Goal: Information Seeking & Learning: Learn about a topic

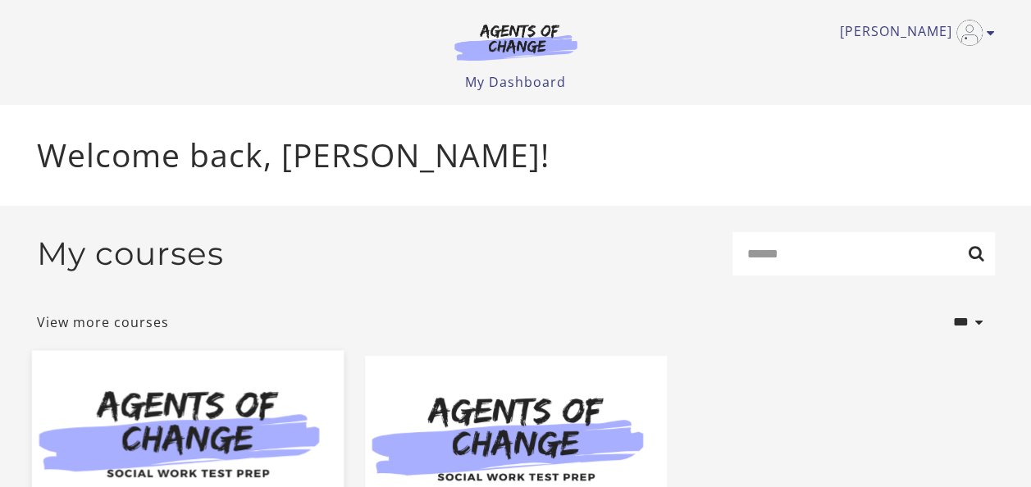
click at [217, 408] on img at bounding box center [187, 434] width 312 height 168
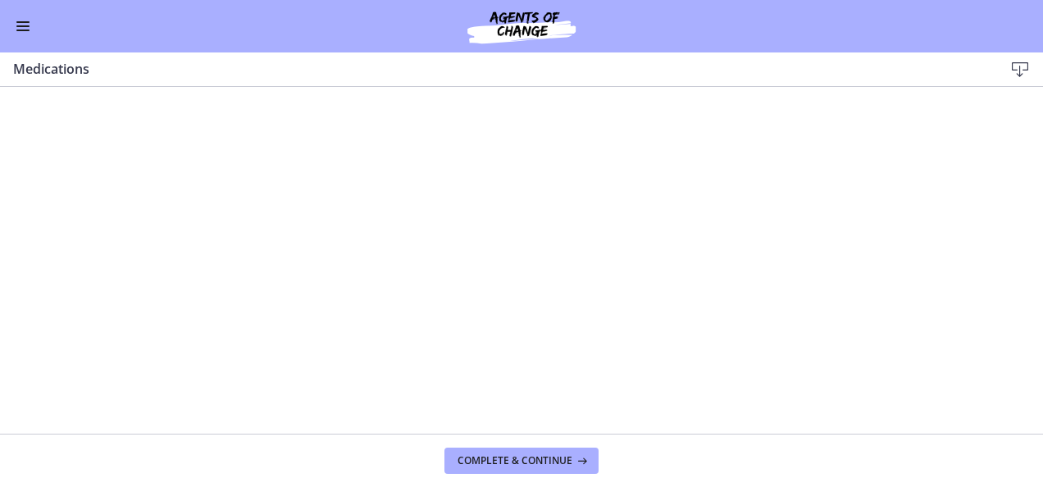
click at [27, 26] on span "Enable menu" at bounding box center [22, 26] width 13 height 2
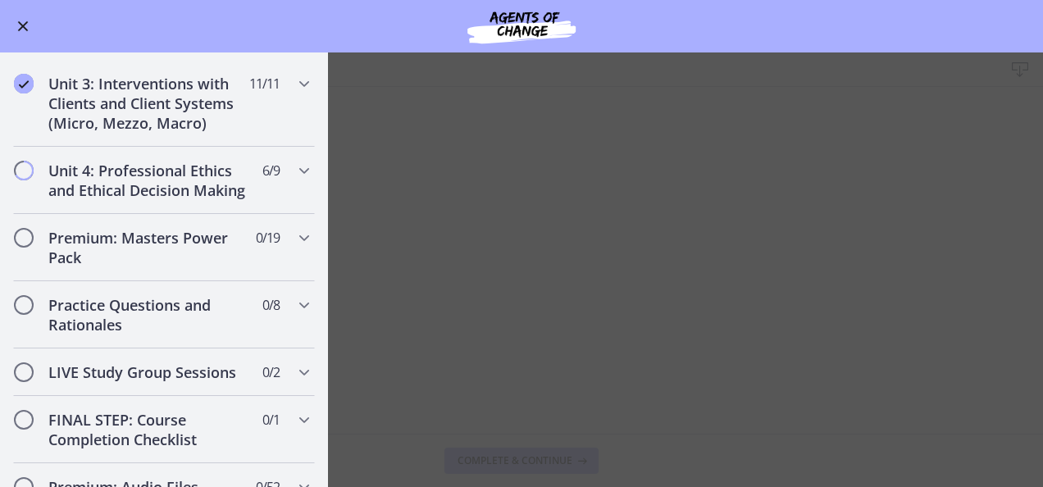
scroll to position [1550, 0]
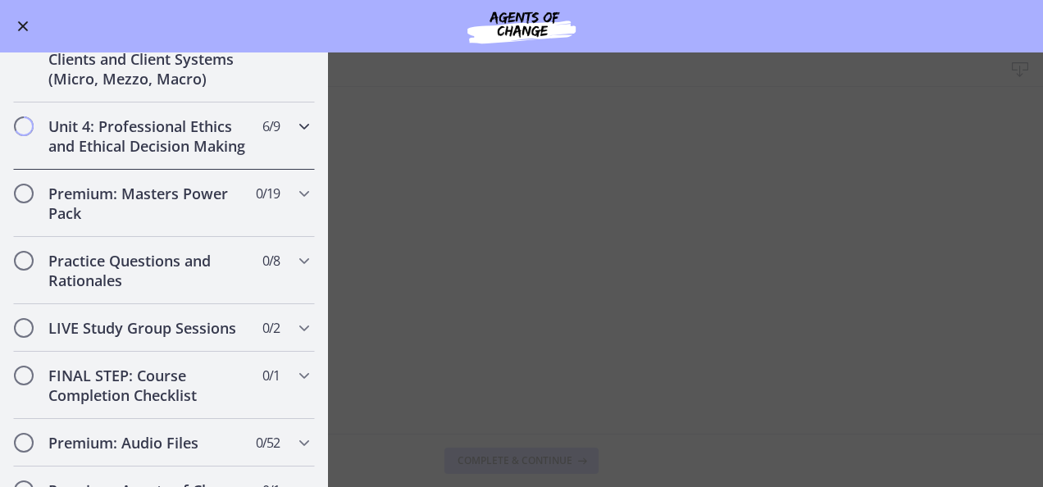
click at [26, 134] on span "Chapters" at bounding box center [24, 126] width 16 height 16
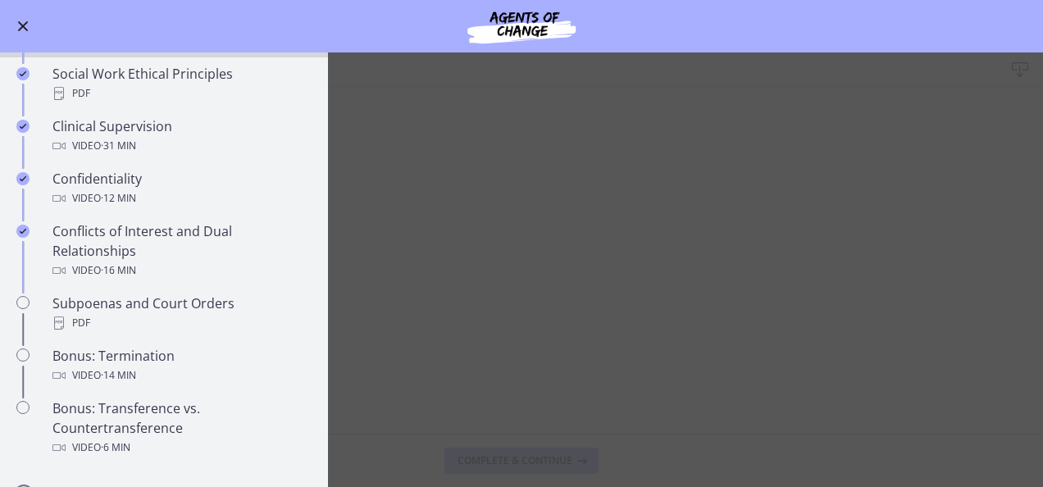
scroll to position [797, 0]
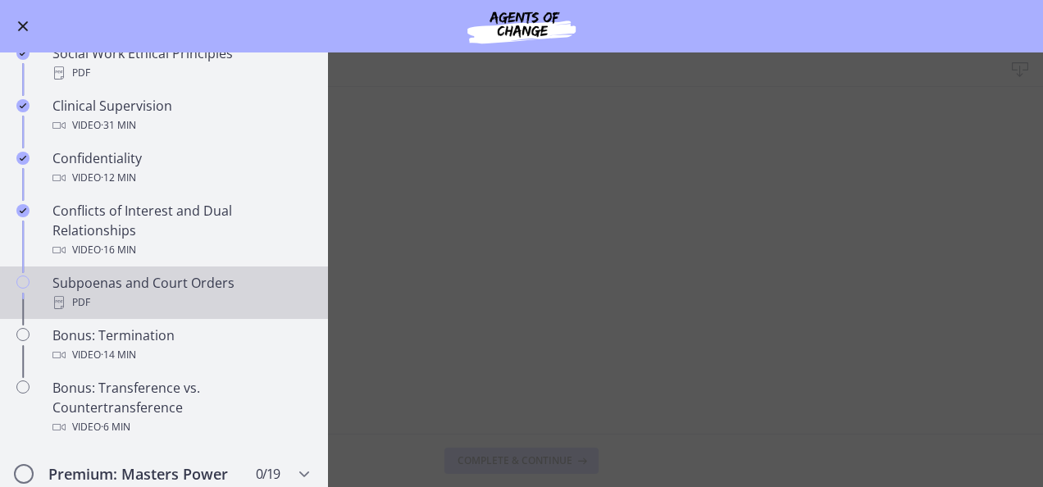
click at [20, 289] on icon "Chapters" at bounding box center [22, 281] width 13 height 13
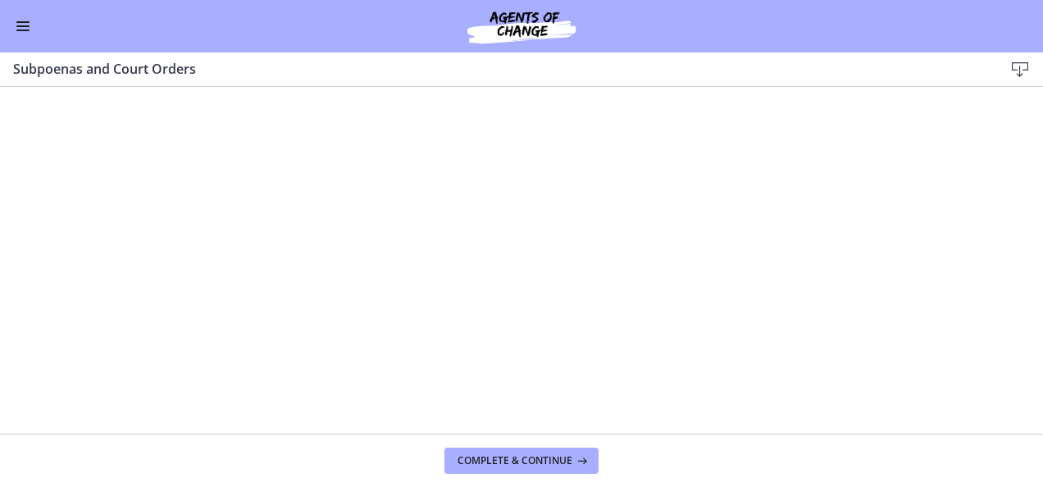
click at [21, 26] on span "Enable menu" at bounding box center [22, 26] width 13 height 2
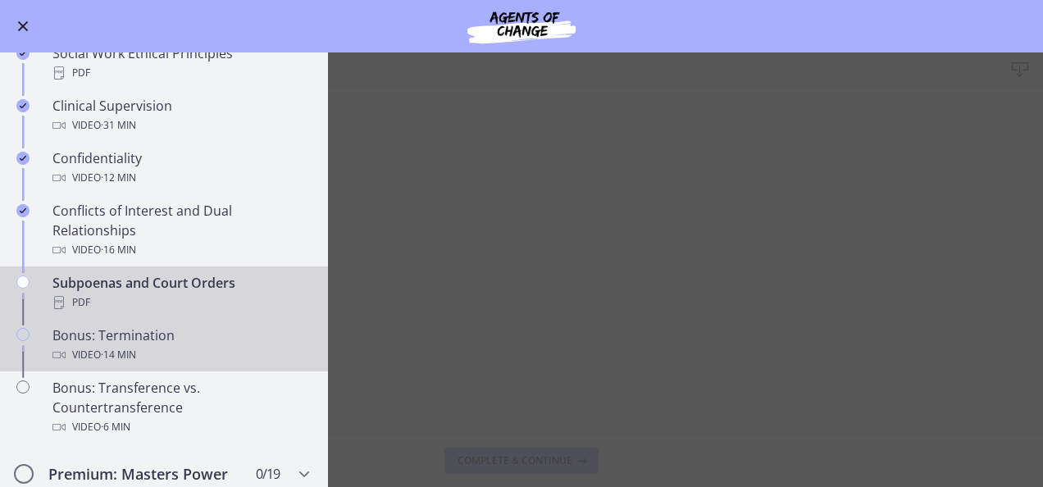
click at [133, 357] on div "Bonus: Termination Video · 14 min" at bounding box center [180, 344] width 256 height 39
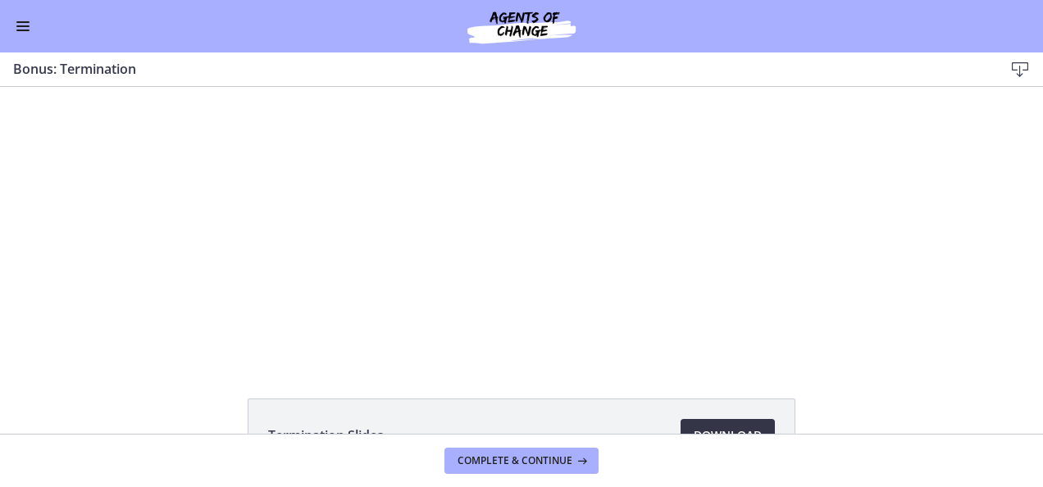
click at [703, 430] on span "Download Opens in a new window" at bounding box center [728, 436] width 68 height 20
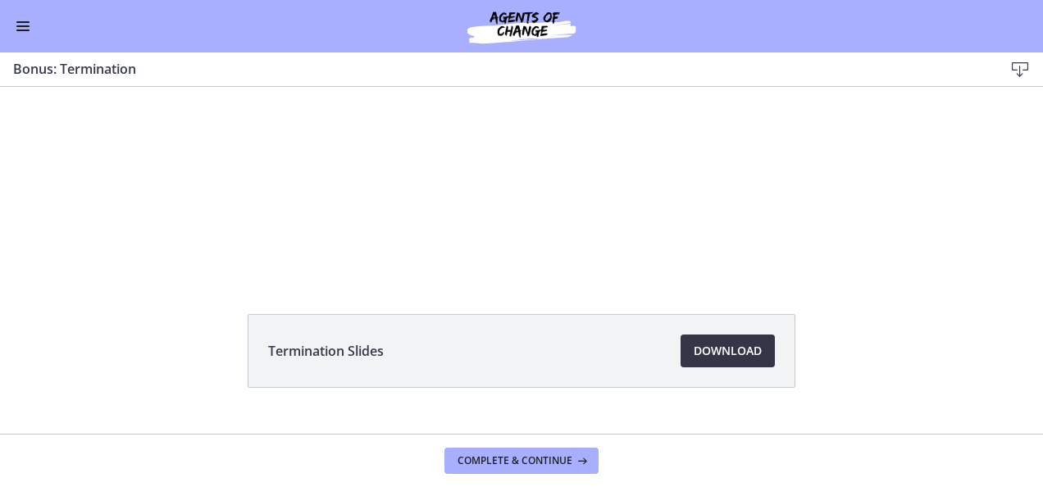
scroll to position [116, 0]
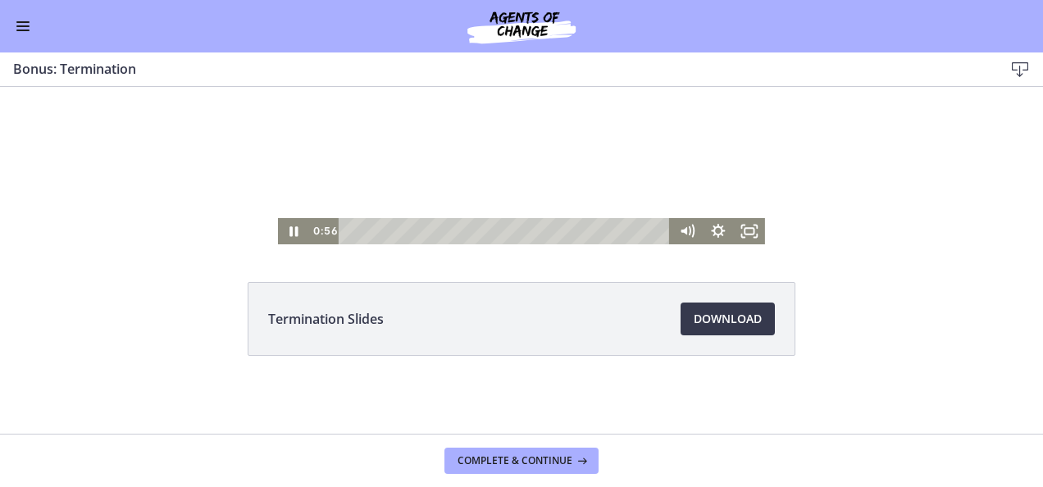
click at [321, 236] on div "0:56 13:36" at bounding box center [490, 231] width 362 height 26
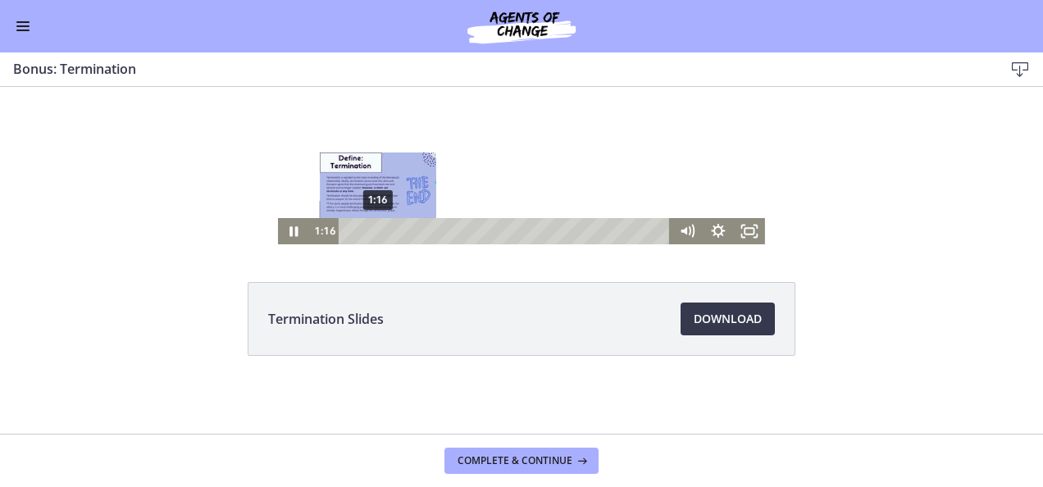
click at [372, 233] on div "1:16" at bounding box center [507, 231] width 314 height 26
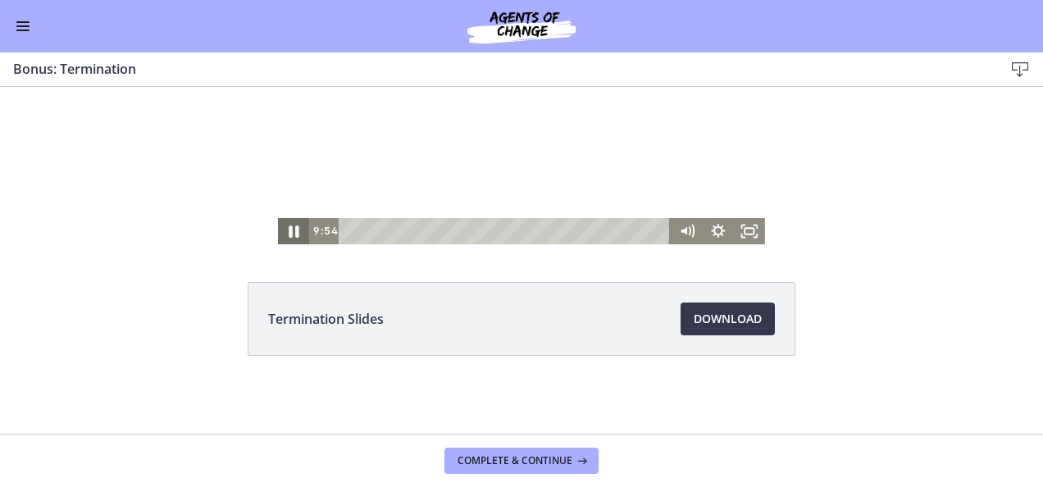
click at [289, 231] on icon "Pause" at bounding box center [294, 231] width 10 height 12
click at [290, 230] on icon "Play Video" at bounding box center [295, 231] width 10 height 13
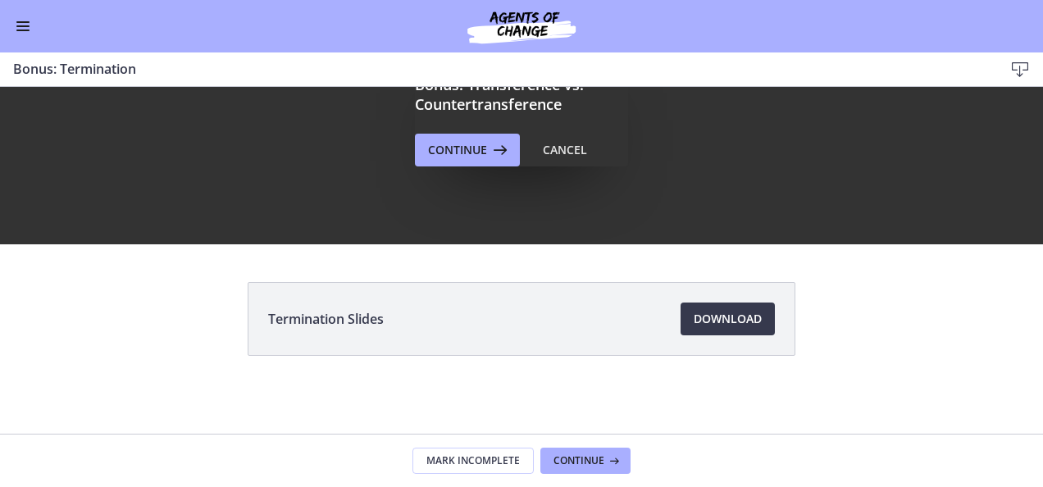
scroll to position [0, 0]
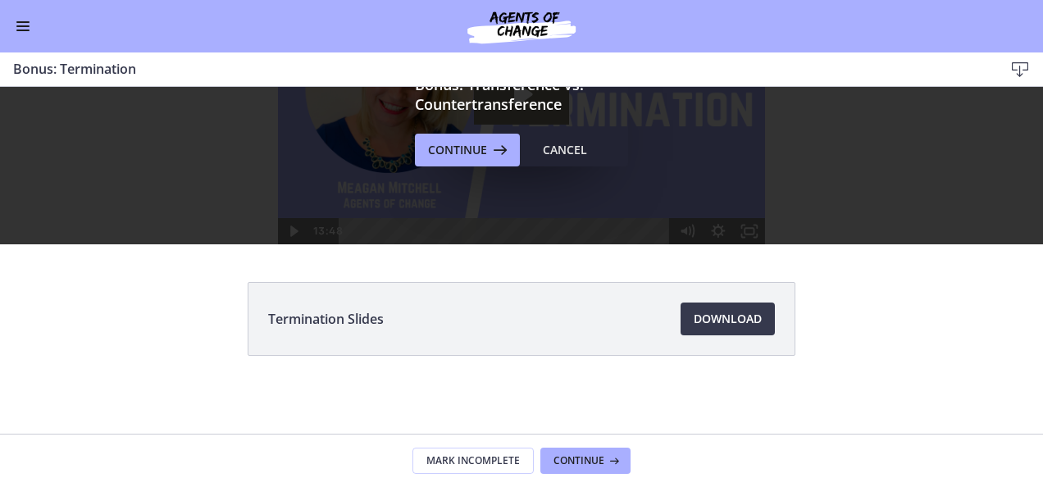
click at [20, 23] on button "Enable menu" at bounding box center [23, 26] width 20 height 20
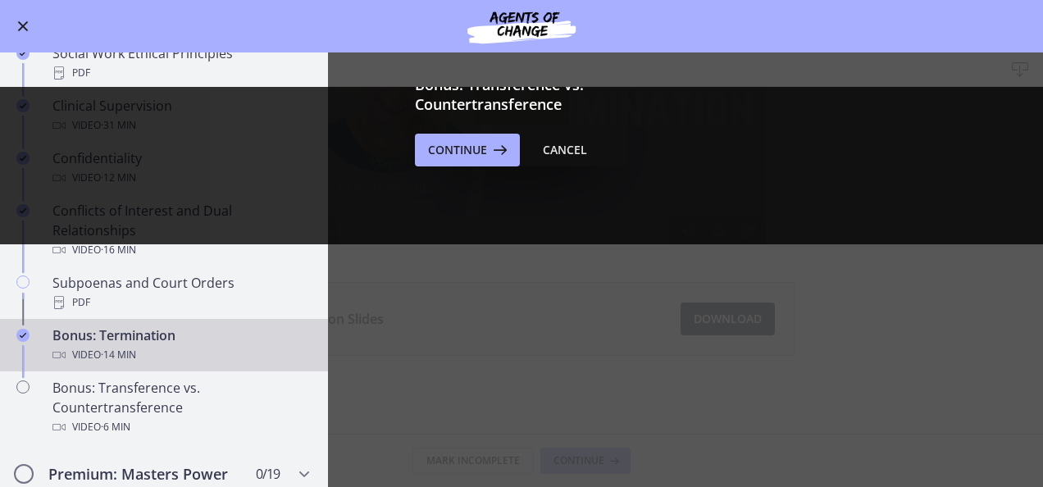
click at [20, 23] on span "Enable menu" at bounding box center [23, 26] width 11 height 11
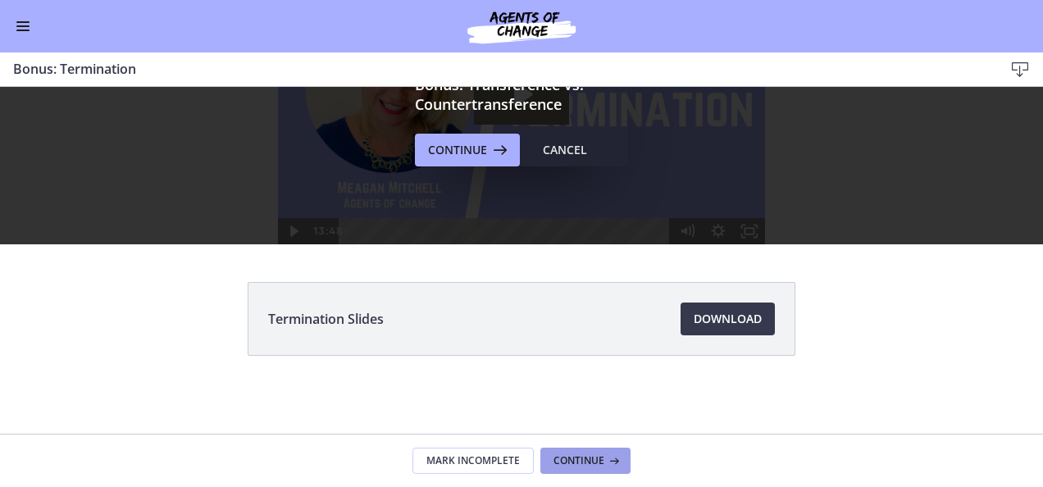
click at [583, 462] on span "Continue" at bounding box center [578, 460] width 51 height 13
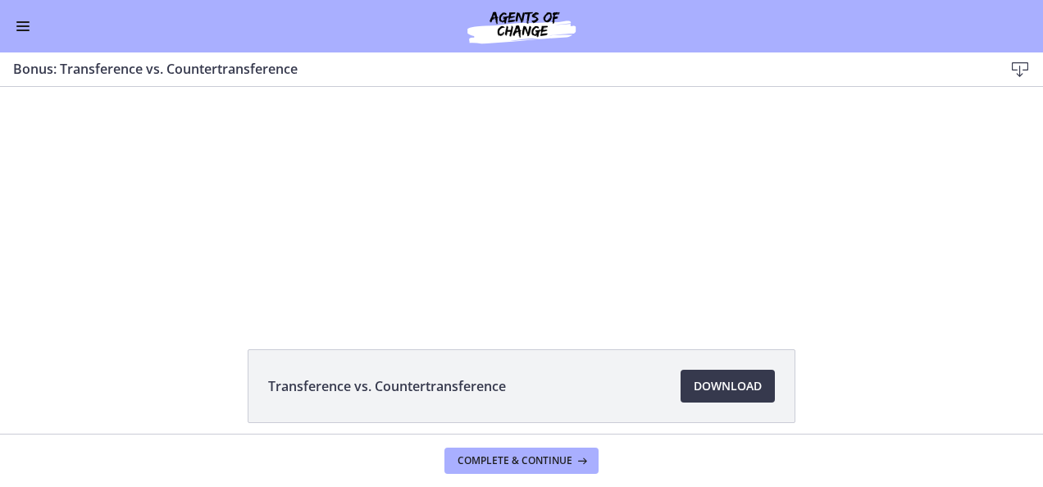
scroll to position [116, 0]
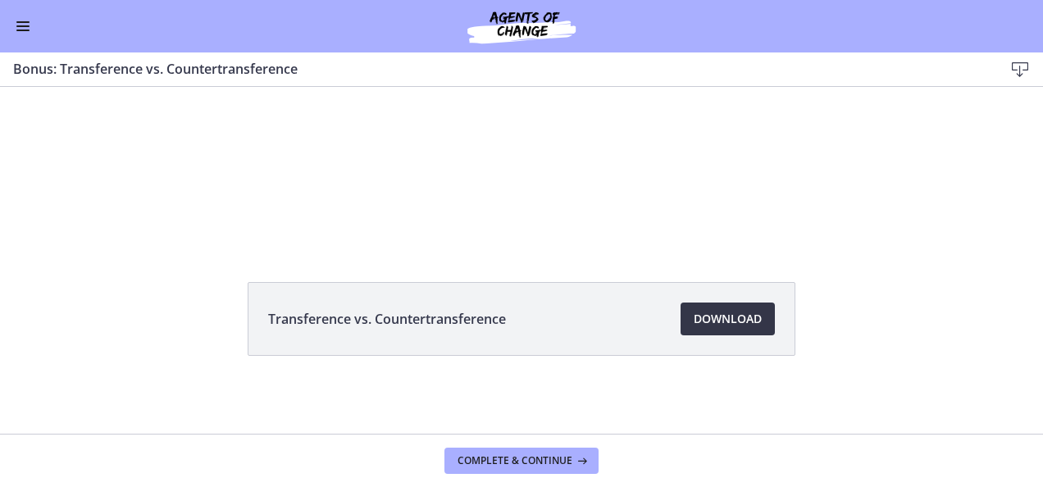
click at [717, 315] on span "Download Opens in a new window" at bounding box center [728, 319] width 68 height 20
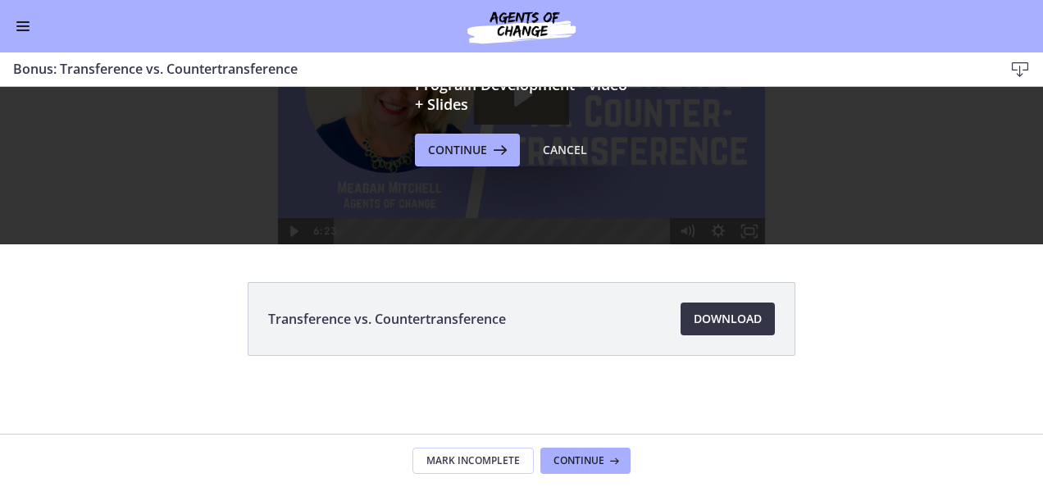
scroll to position [0, 0]
click at [580, 461] on span "Continue" at bounding box center [578, 460] width 51 height 13
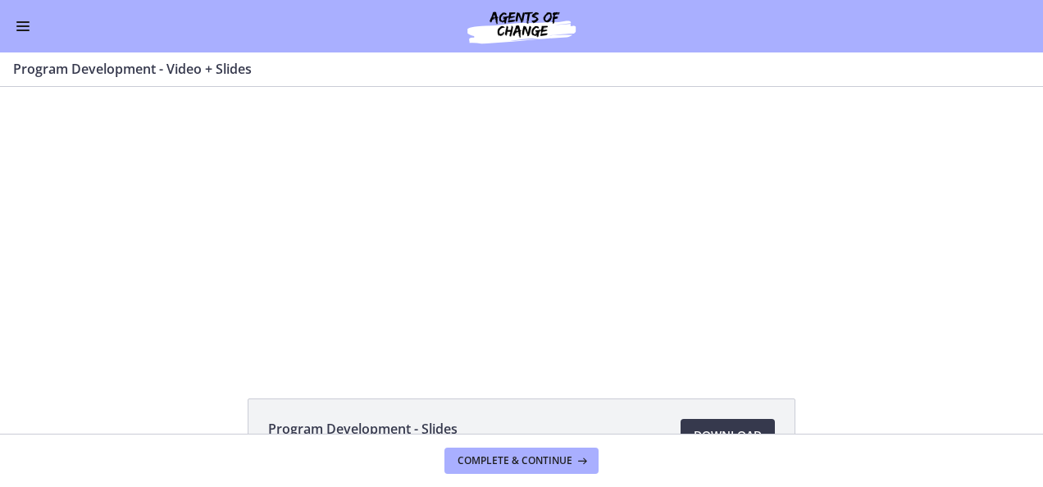
drag, startPoint x: 1021, startPoint y: 187, endPoint x: 1009, endPoint y: 266, distance: 79.5
click at [1009, 266] on div "Click for sound @keyframes VOLUME_SMALL_WAVE_FLASH { 0% { opacity: 0; } 33% { o…" at bounding box center [521, 224] width 1043 height 274
click at [741, 422] on link "Download Opens in a new window" at bounding box center [727, 435] width 94 height 33
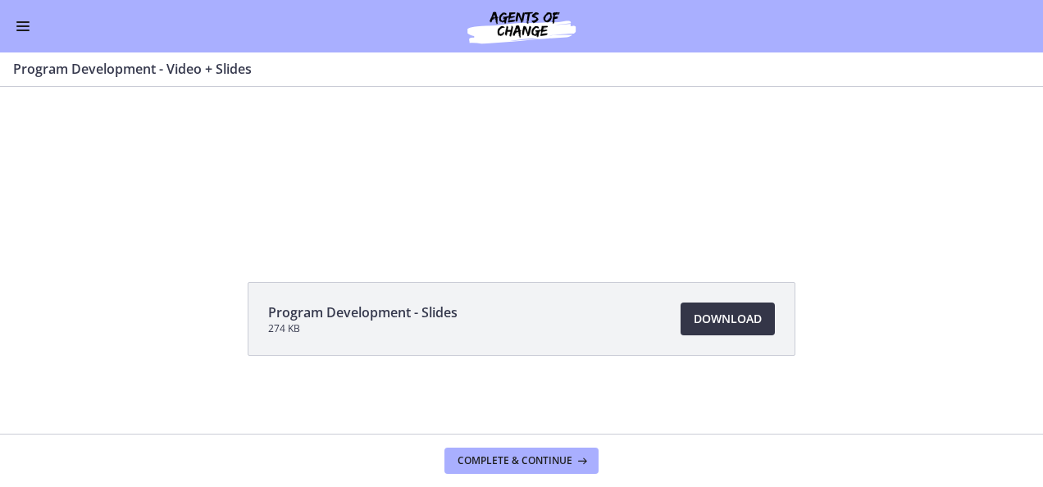
scroll to position [116, 0]
click at [743, 323] on span "Download Opens in a new window" at bounding box center [728, 320] width 68 height 20
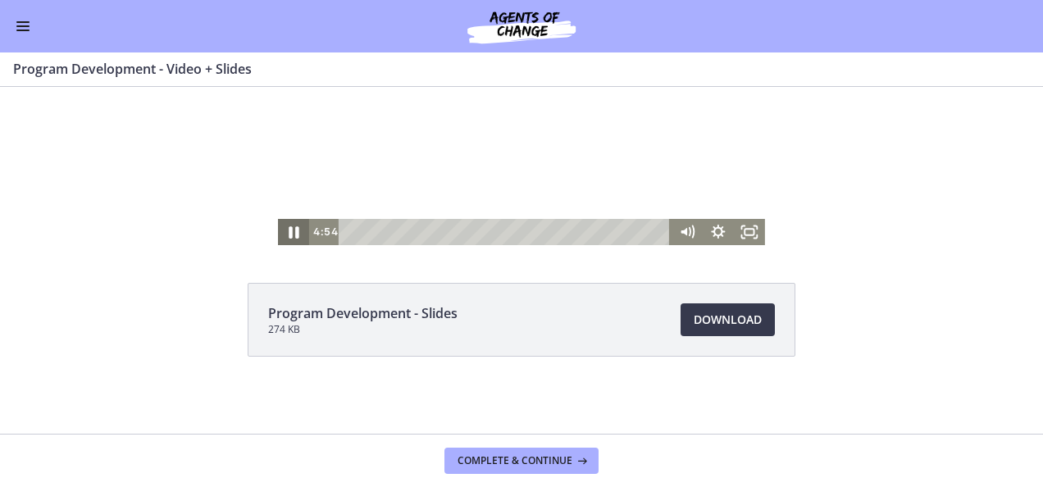
click at [286, 225] on icon "Pause" at bounding box center [294, 231] width 38 height 31
